Goal: Register for event/course

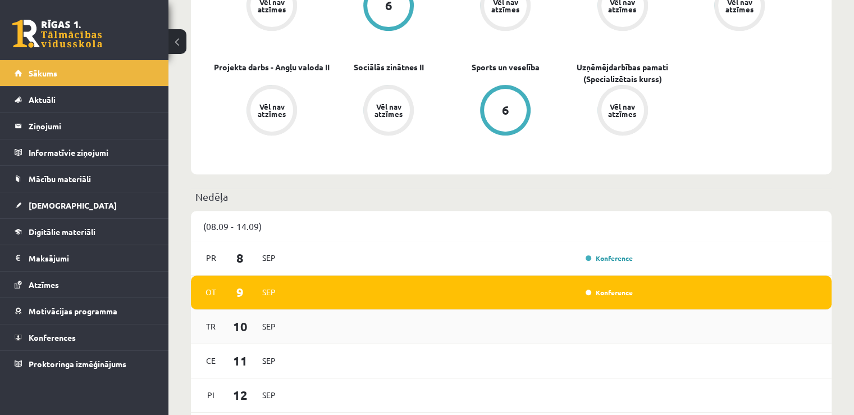
scroll to position [506, 0]
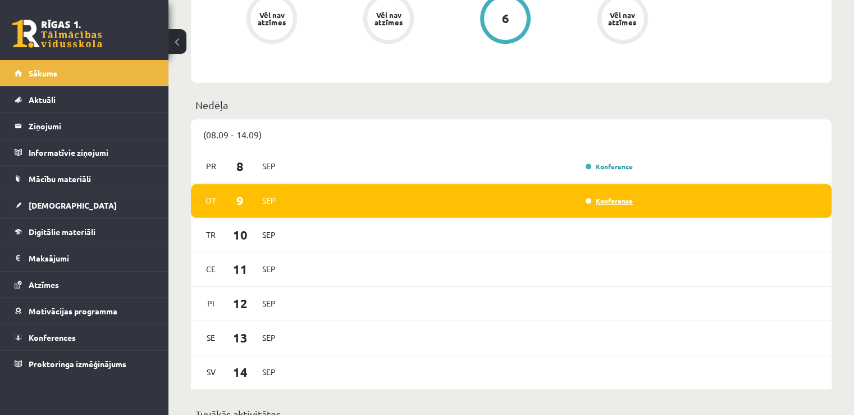
click at [609, 203] on link "Konference" at bounding box center [609, 200] width 47 height 9
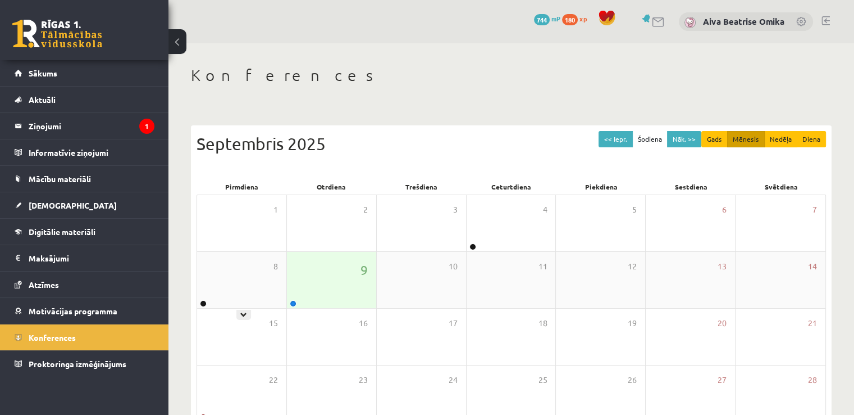
click at [318, 290] on div "9" at bounding box center [331, 280] width 89 height 56
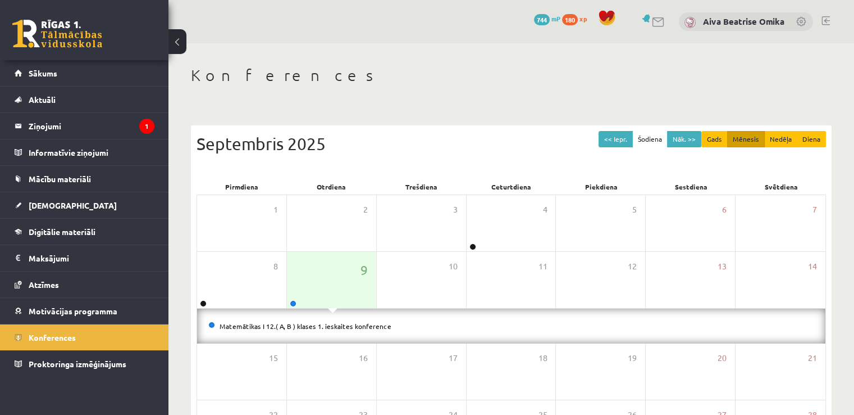
click at [311, 331] on li "Matemātikas I 12.( A, B ) klases 1. ieskaites konference" at bounding box center [511, 326] width 606 height 12
click at [309, 324] on link "Matemātikas I 12.( A, B ) klases 1. ieskaites konference" at bounding box center [306, 325] width 172 height 9
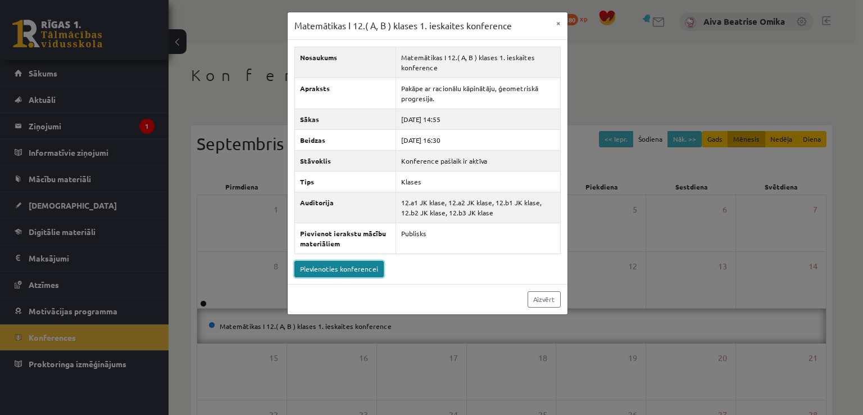
click at [347, 270] on link "Pievienoties konferencei" at bounding box center [338, 269] width 89 height 16
click at [563, 24] on button "×" at bounding box center [558, 22] width 18 height 21
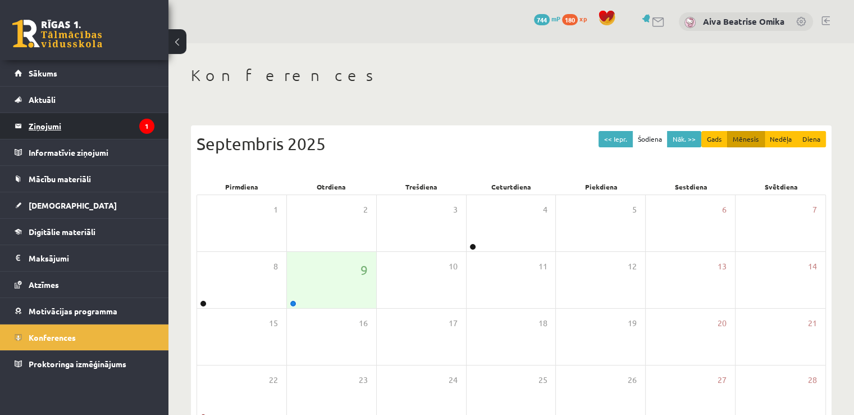
click at [41, 129] on legend "Ziņojumi 1" at bounding box center [92, 126] width 126 height 26
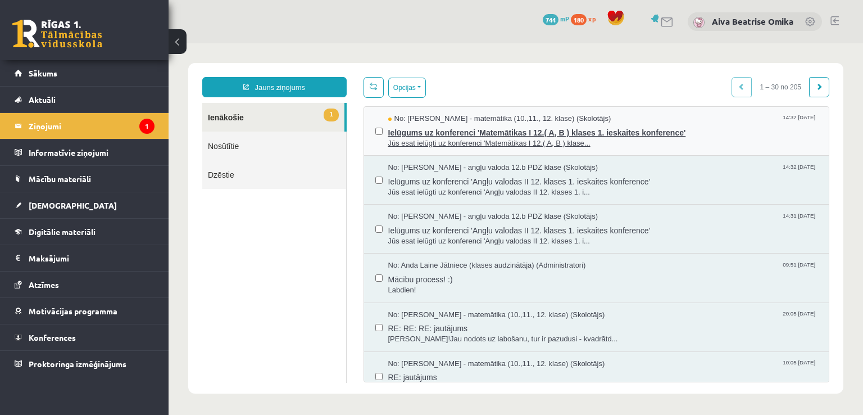
click at [628, 144] on span "Jūs esat ielūgti uz konferenci 'Matemātikas I 12.( A, B ) klase..." at bounding box center [603, 143] width 430 height 11
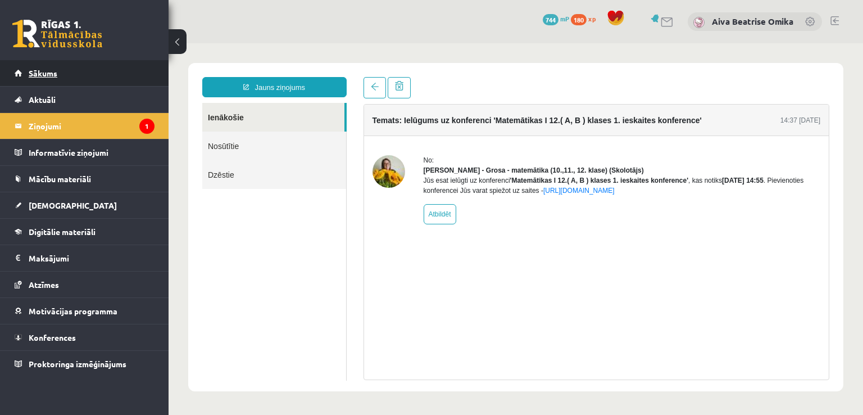
click at [37, 70] on span "Sākums" at bounding box center [43, 73] width 29 height 10
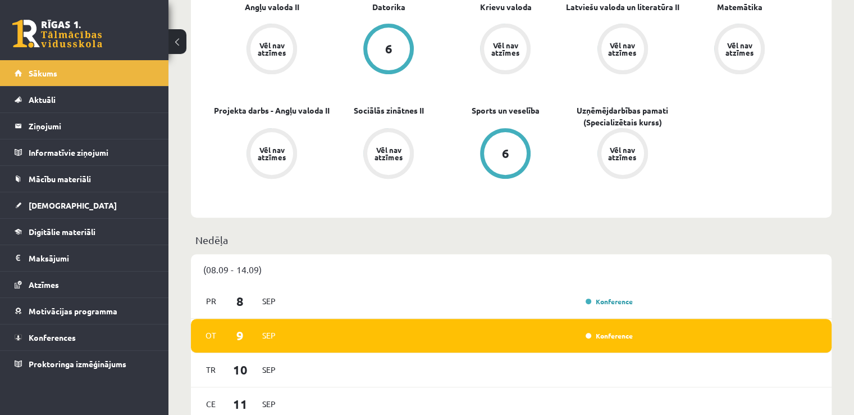
scroll to position [225, 0]
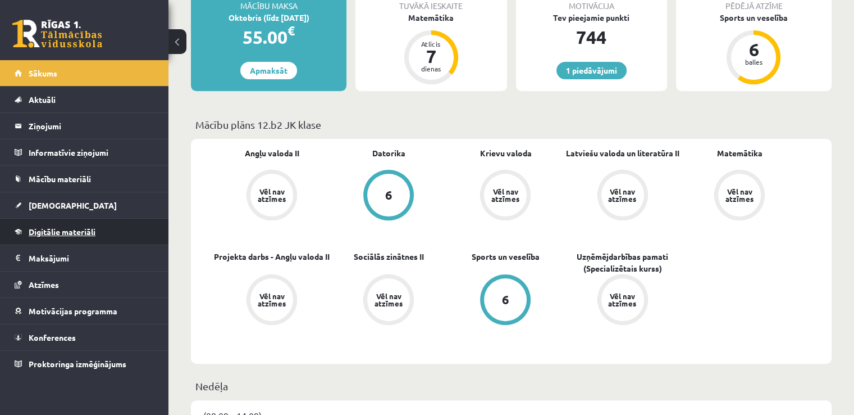
click at [42, 234] on span "Digitālie materiāli" at bounding box center [62, 231] width 67 height 10
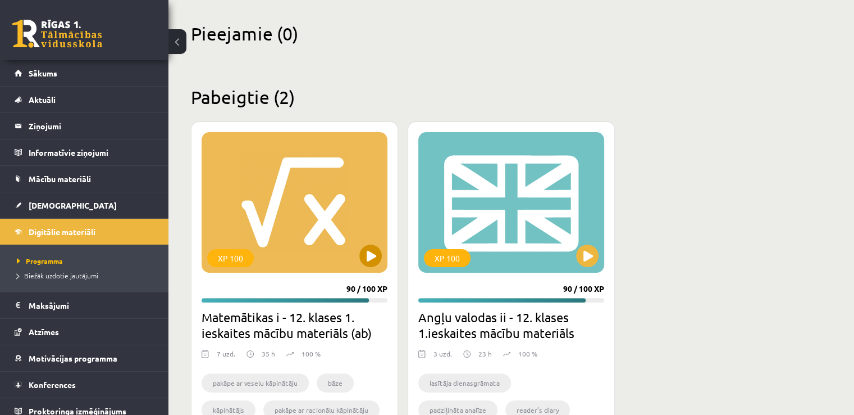
scroll to position [281, 0]
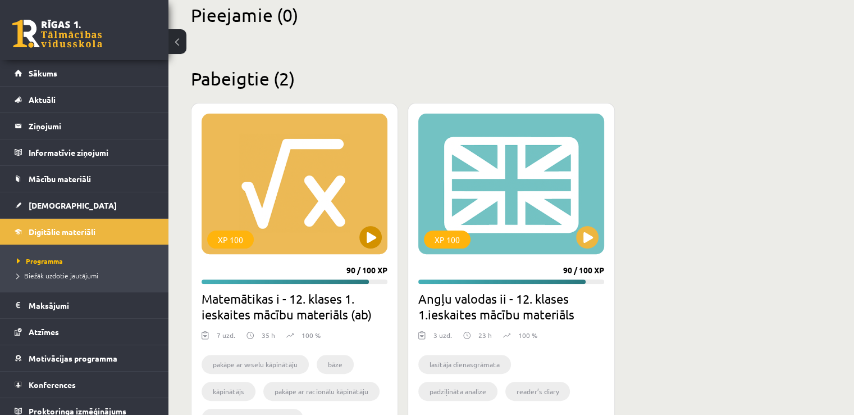
click at [330, 233] on div "XP 100" at bounding box center [295, 183] width 186 height 140
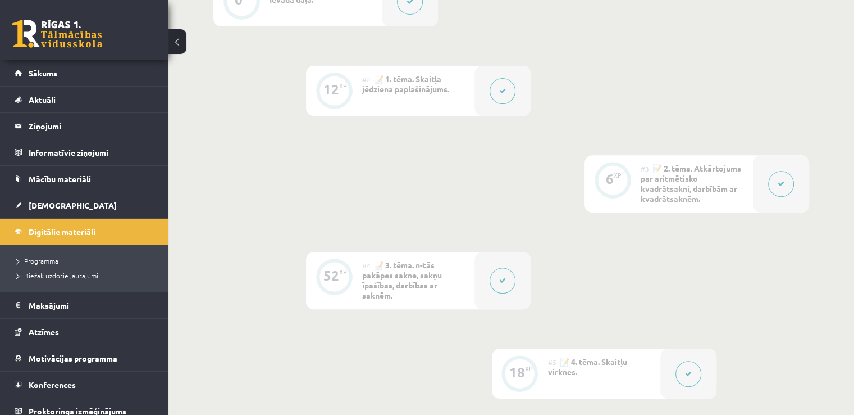
scroll to position [618, 0]
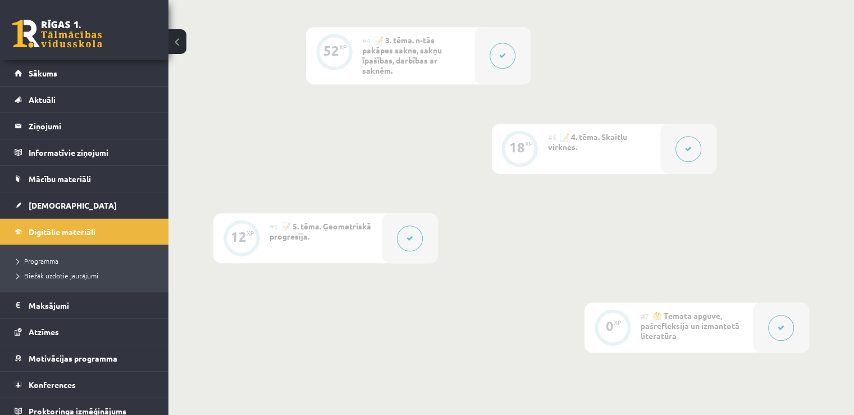
click at [398, 231] on div at bounding box center [410, 238] width 56 height 50
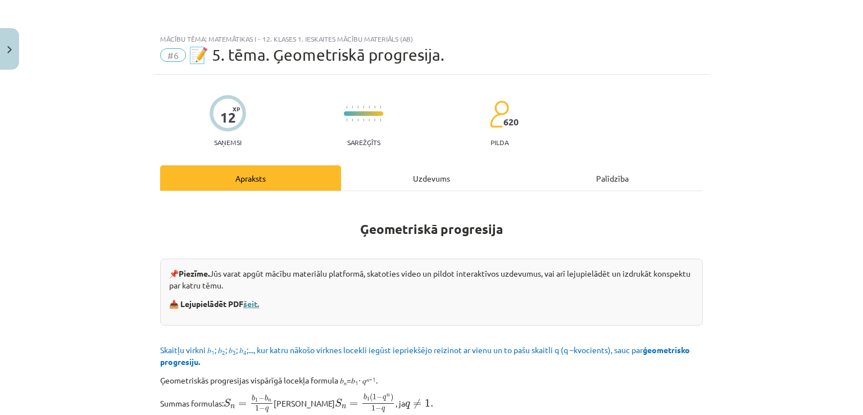
click at [256, 301] on link "šeit." at bounding box center [251, 303] width 16 height 10
click at [0, 58] on button "Close" at bounding box center [9, 49] width 19 height 42
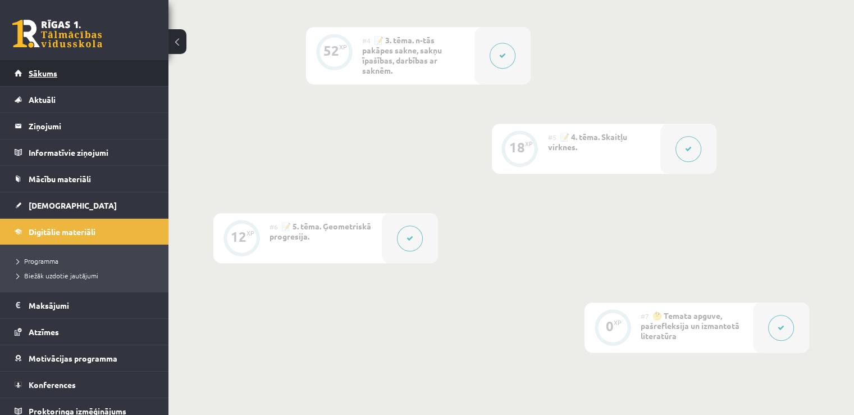
click at [83, 70] on link "Sākums" at bounding box center [85, 73] width 140 height 26
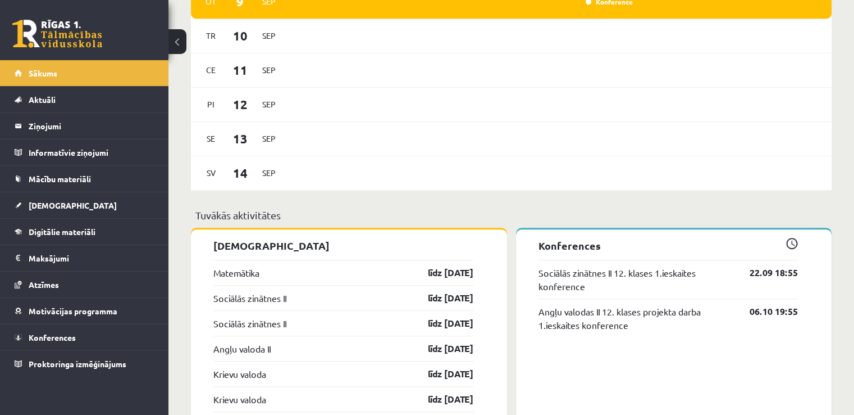
scroll to position [618, 0]
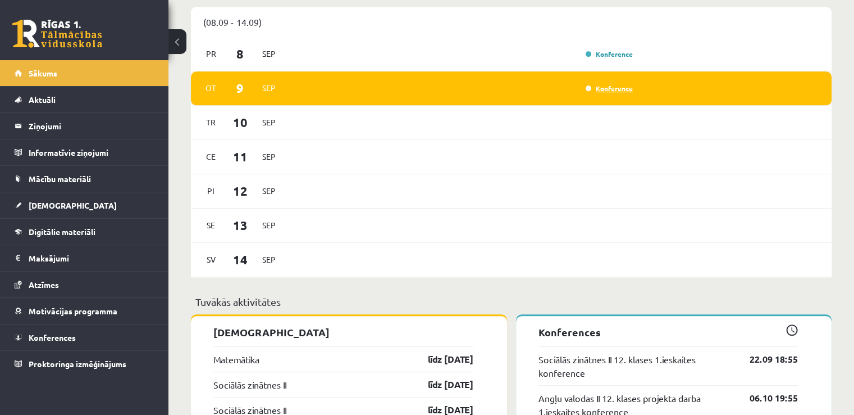
click at [588, 88] on link "Konference" at bounding box center [609, 88] width 47 height 9
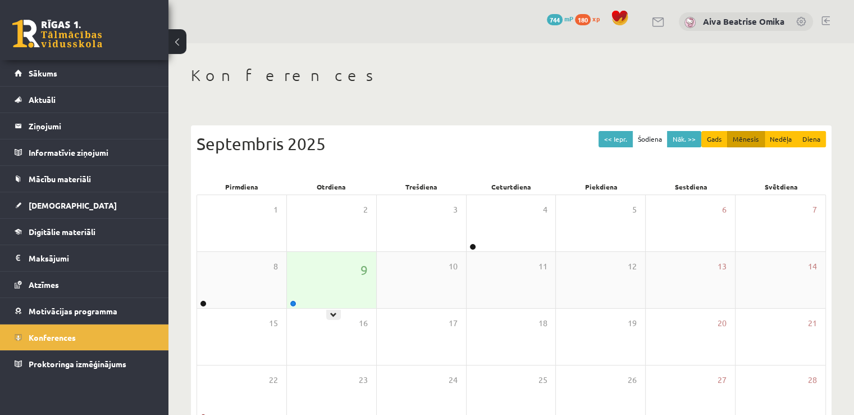
click at [339, 285] on div "9" at bounding box center [331, 280] width 89 height 56
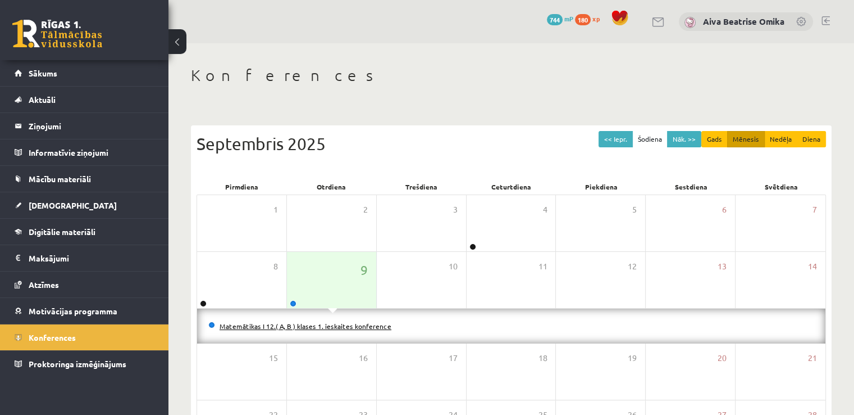
click at [306, 322] on link "Matemātikas I 12.( A, B ) klases 1. ieskaites konference" at bounding box center [306, 325] width 172 height 9
